Goal: Navigation & Orientation: Find specific page/section

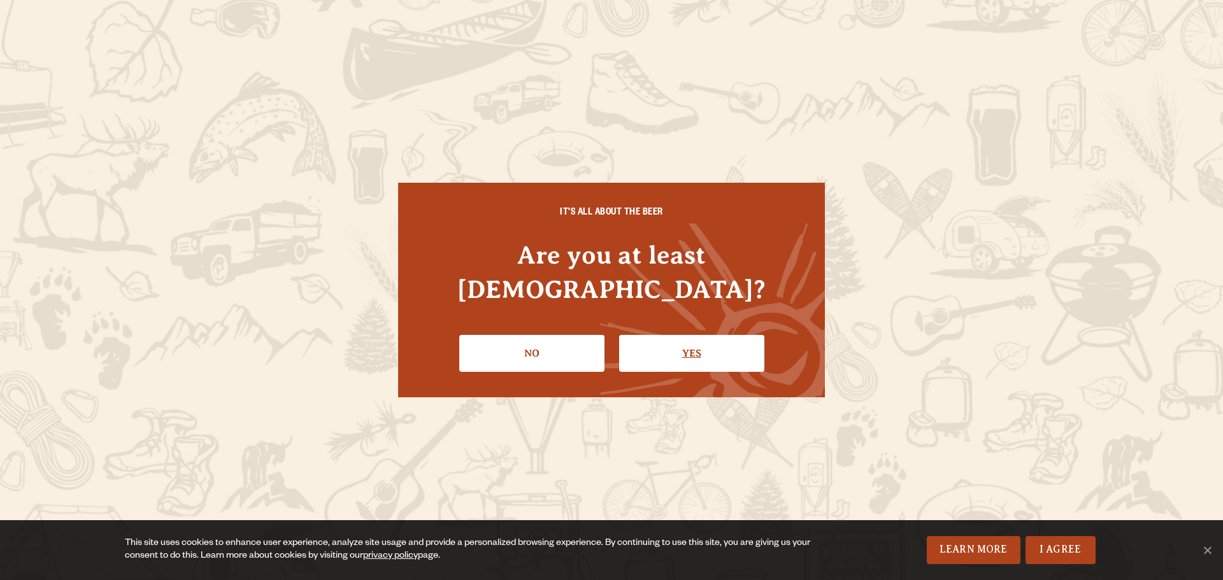
click at [681, 335] on link "Yes" at bounding box center [691, 353] width 145 height 37
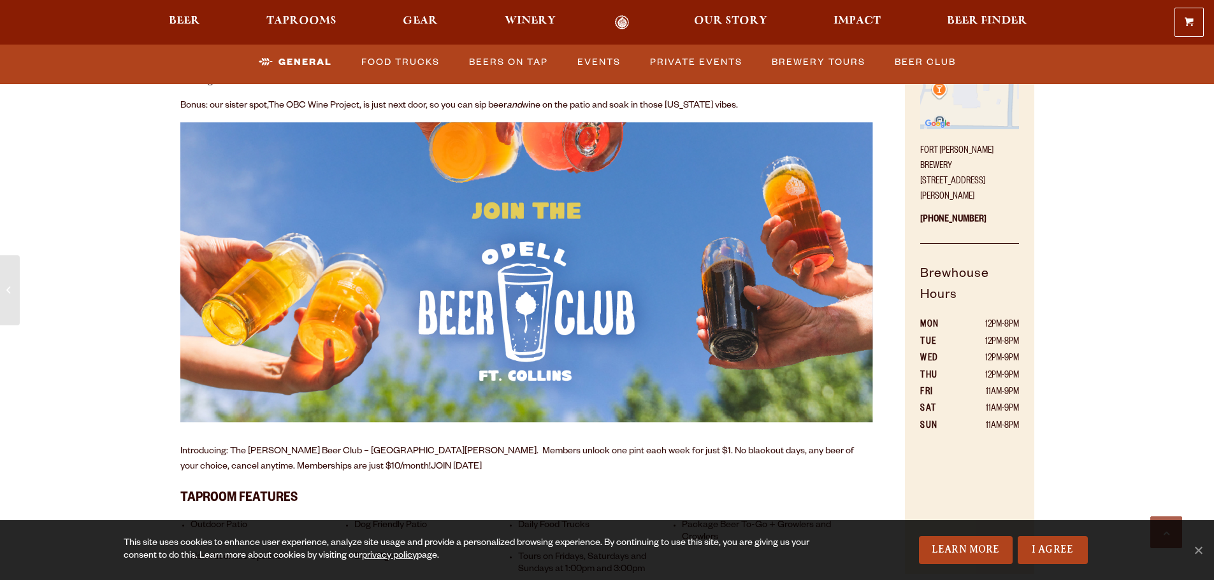
scroll to position [828, 0]
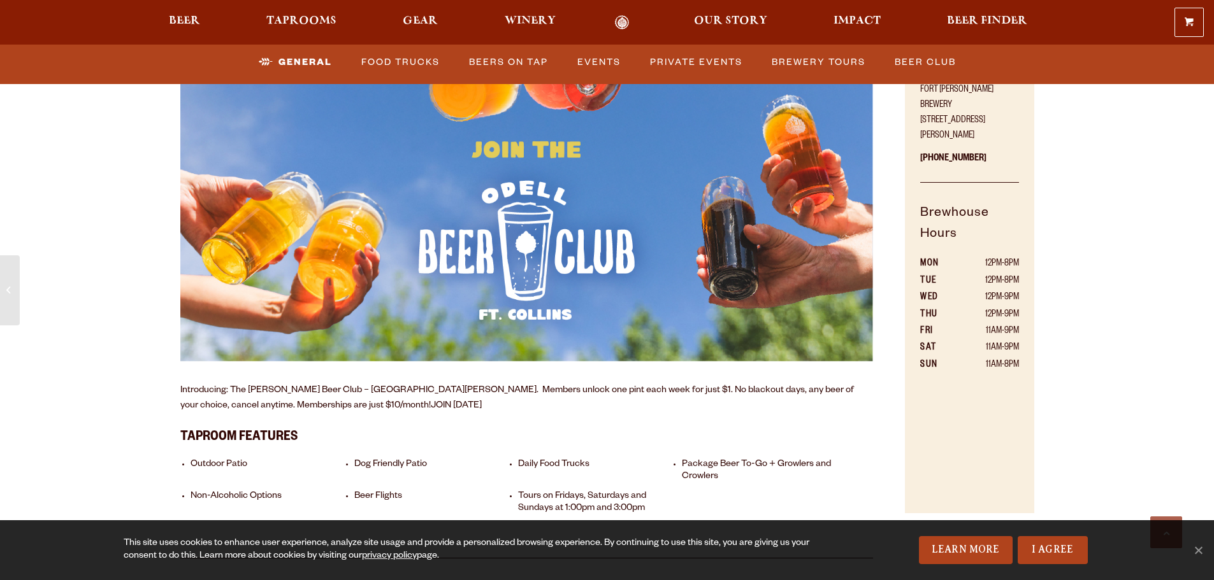
click at [1009, 290] on td "12PM-9PM" at bounding box center [986, 298] width 63 height 17
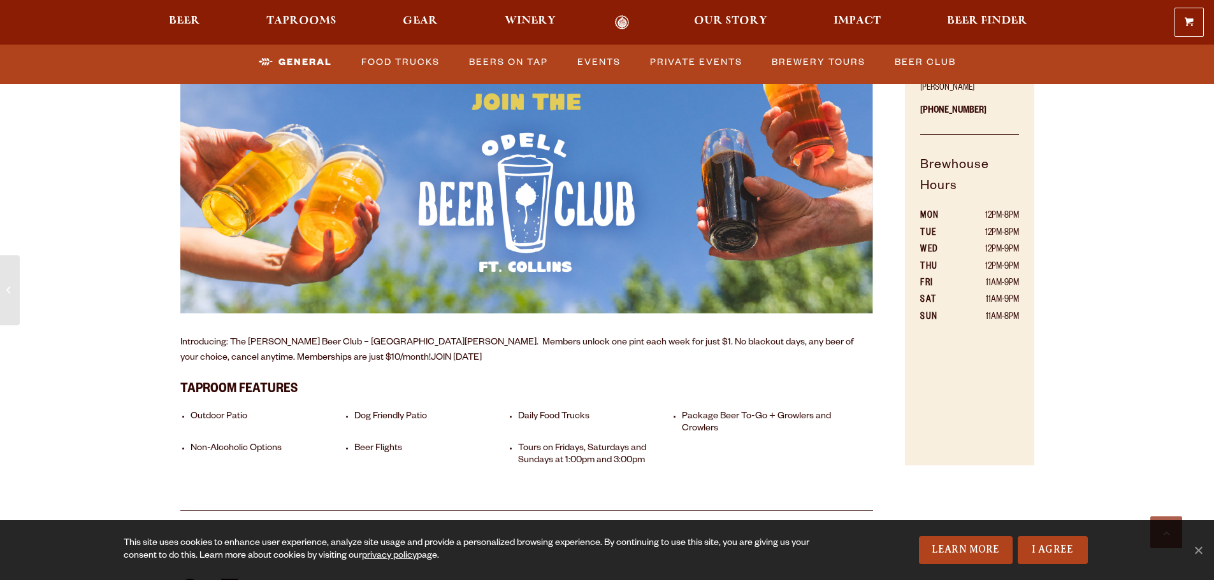
scroll to position [892, 0]
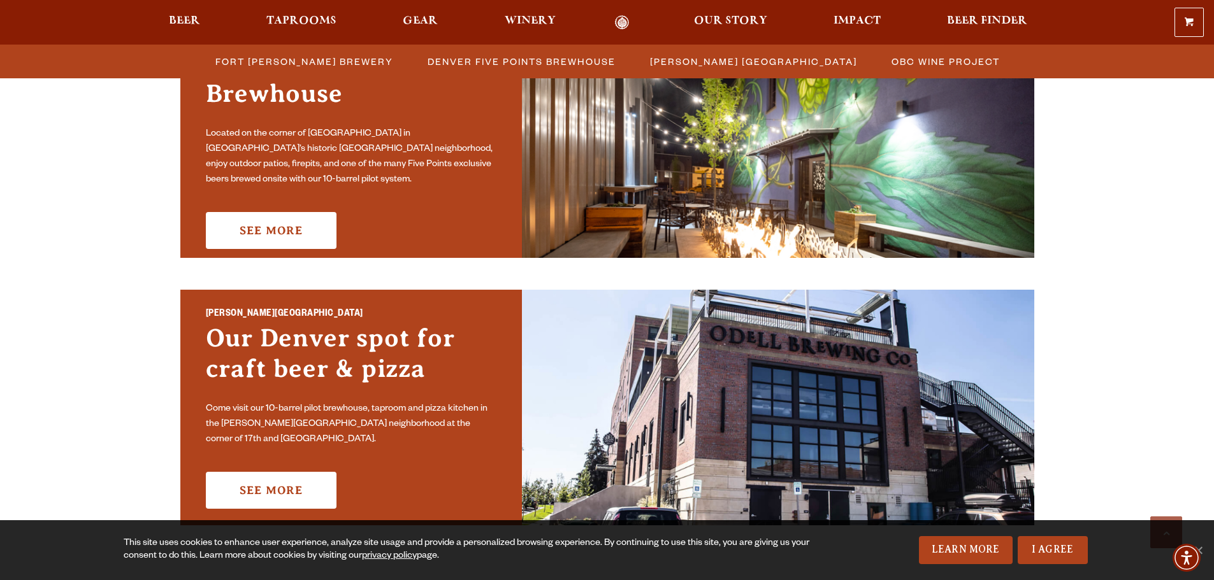
scroll to position [637, 0]
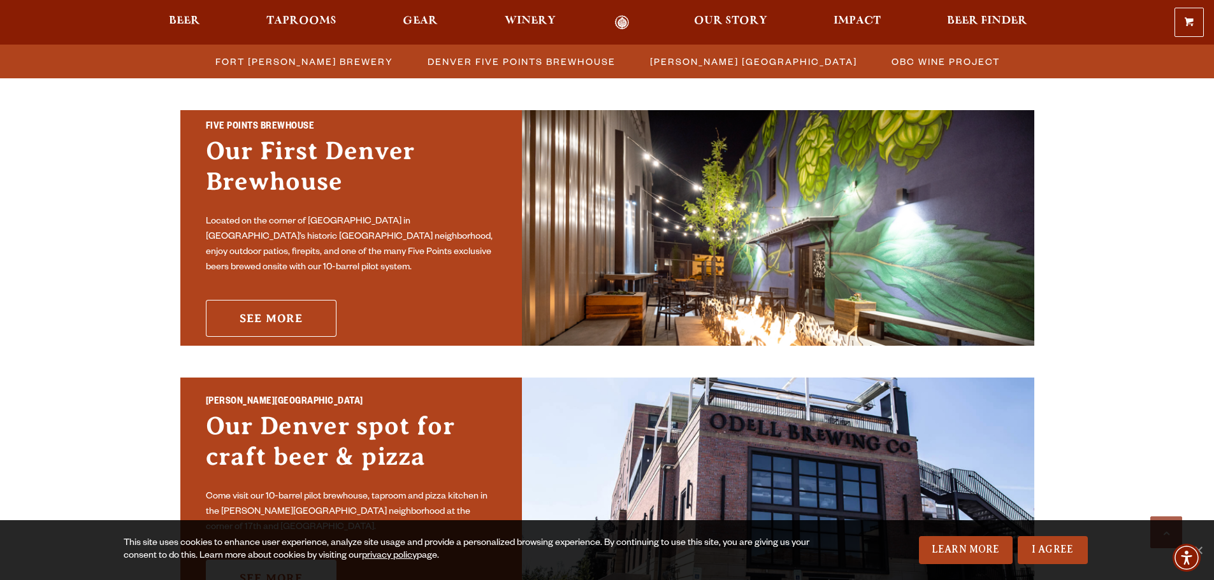
click at [283, 303] on link "See More" at bounding box center [271, 318] width 131 height 37
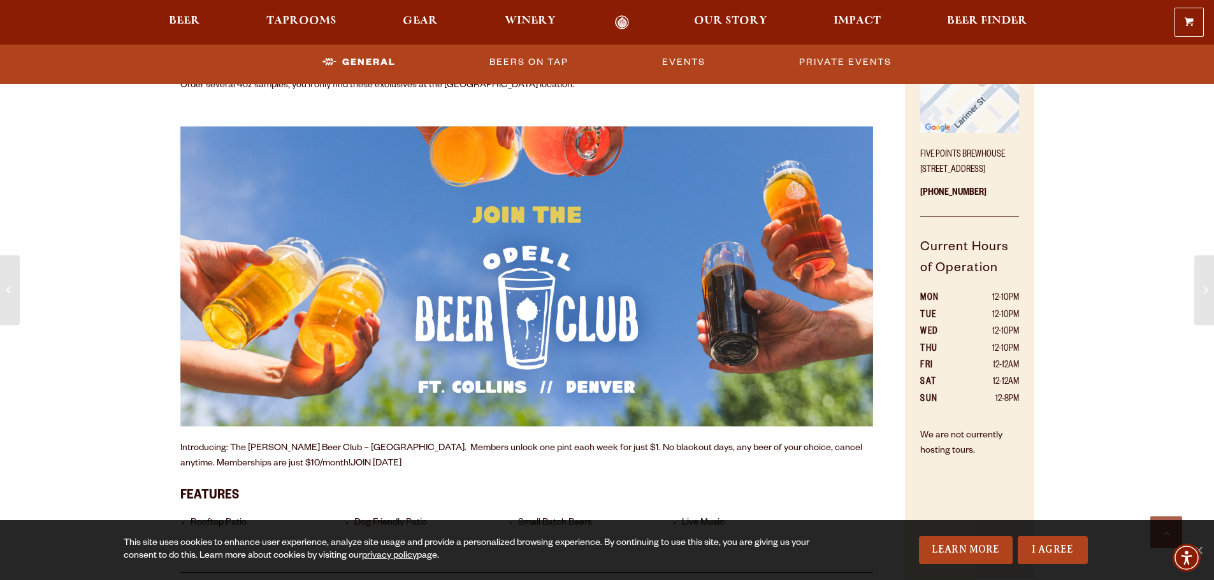
scroll to position [765, 0]
